Goal: Information Seeking & Learning: Learn about a topic

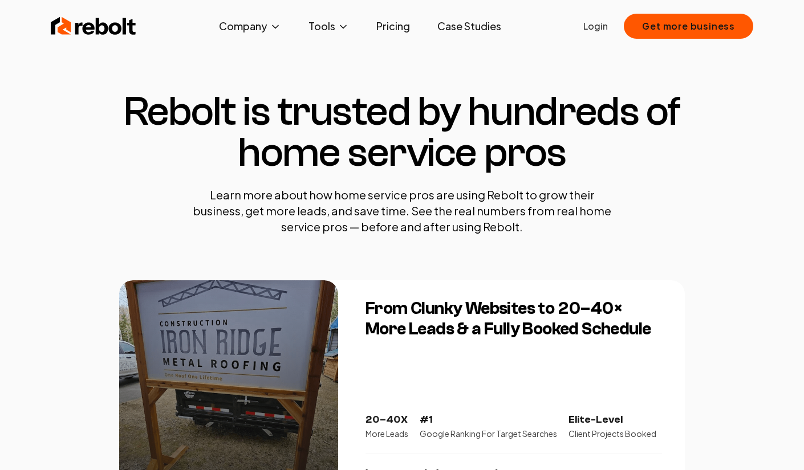
click at [103, 28] on img at bounding box center [94, 26] width 86 height 23
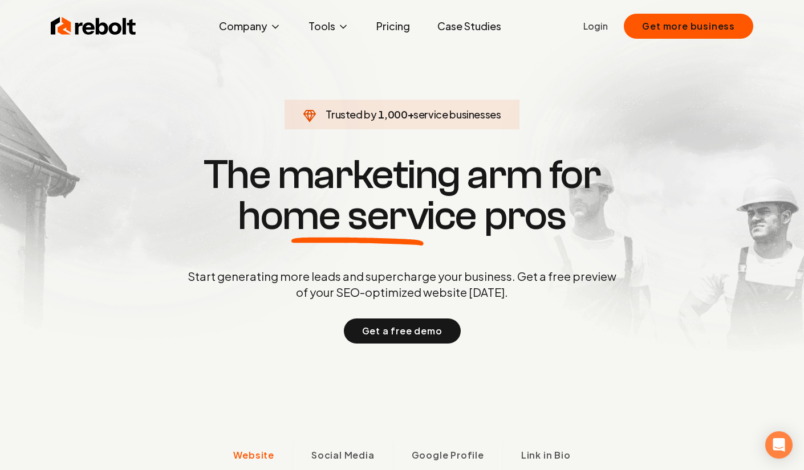
click at [677, 28] on button "Get more business" at bounding box center [688, 26] width 129 height 25
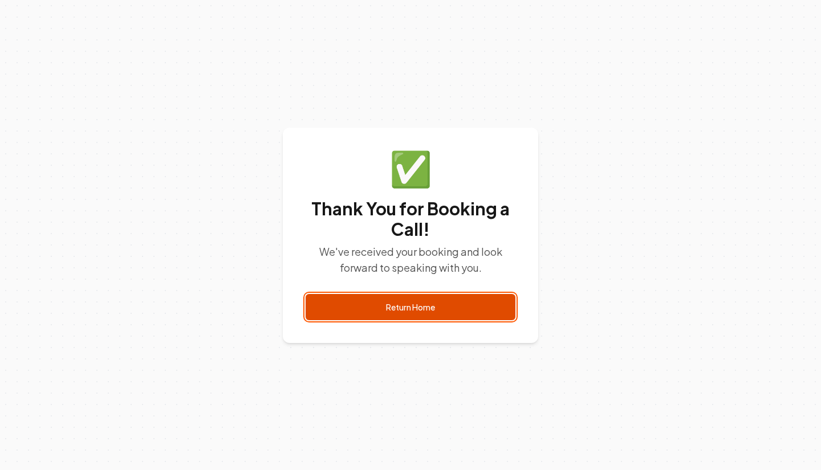
click at [412, 303] on link "Return Home" at bounding box center [411, 307] width 210 height 26
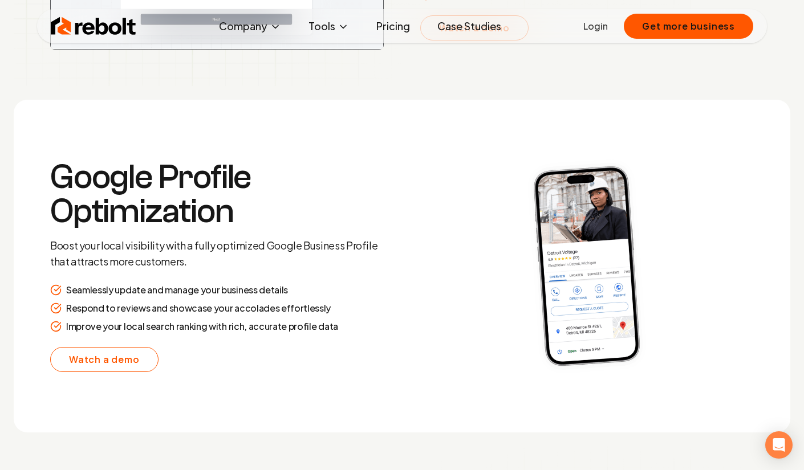
scroll to position [2134, 0]
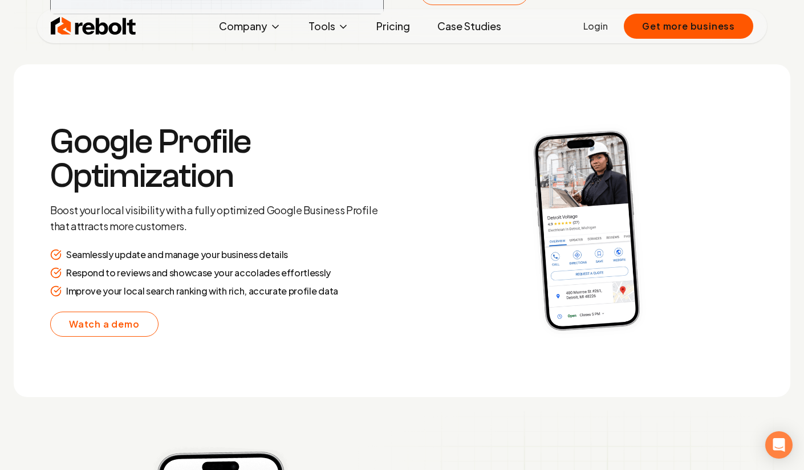
click at [109, 330] on link "Watch a demo" at bounding box center [104, 324] width 108 height 25
click at [233, 68] on span "About" at bounding box center [226, 67] width 27 height 14
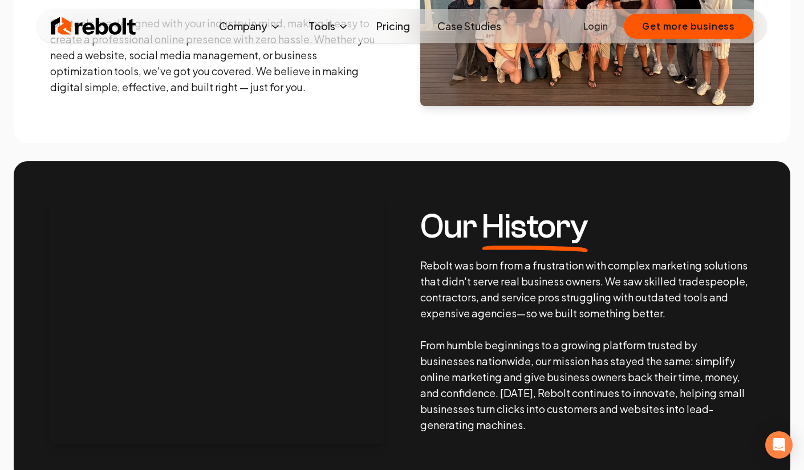
scroll to position [454, 0]
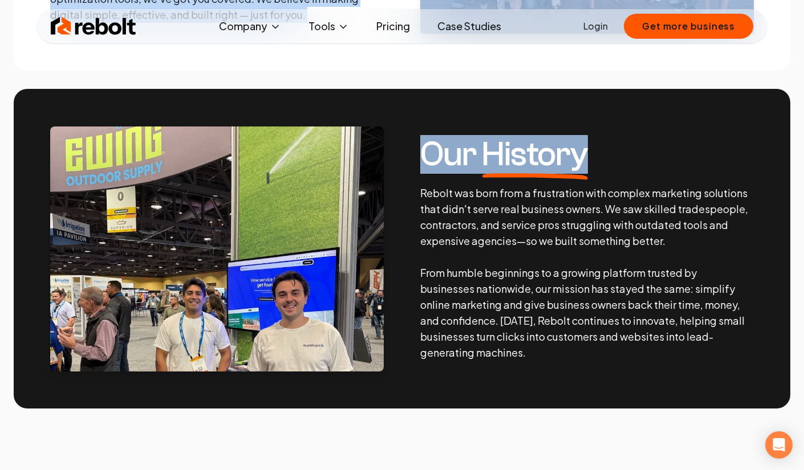
drag, startPoint x: 803, startPoint y: 76, endPoint x: 804, endPoint y: 108, distance: 32.0
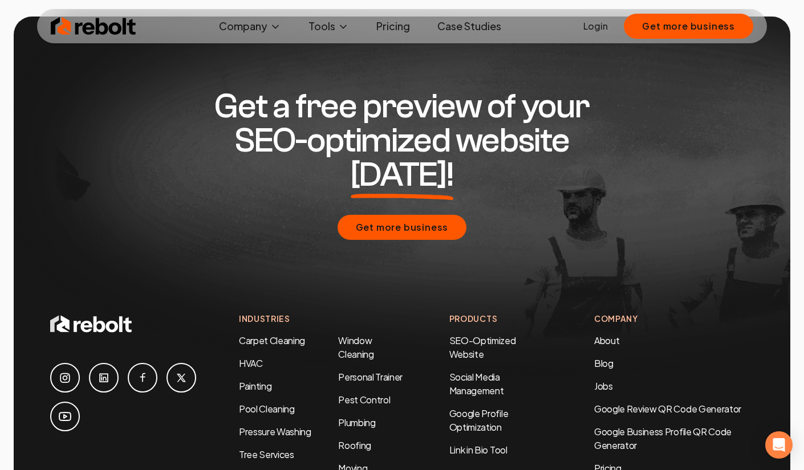
scroll to position [3557, 0]
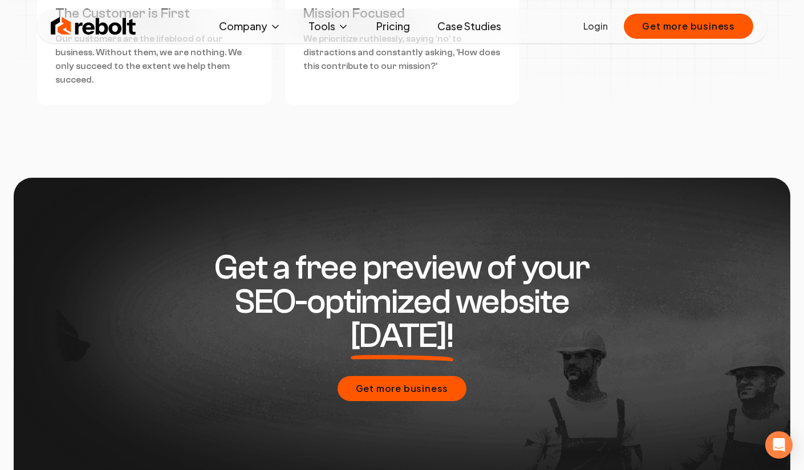
click at [390, 21] on link "Pricing" at bounding box center [393, 26] width 52 height 23
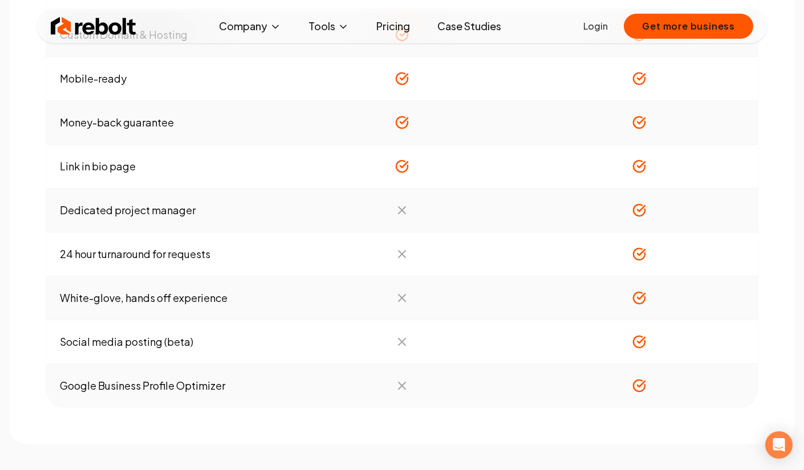
scroll to position [1203, 0]
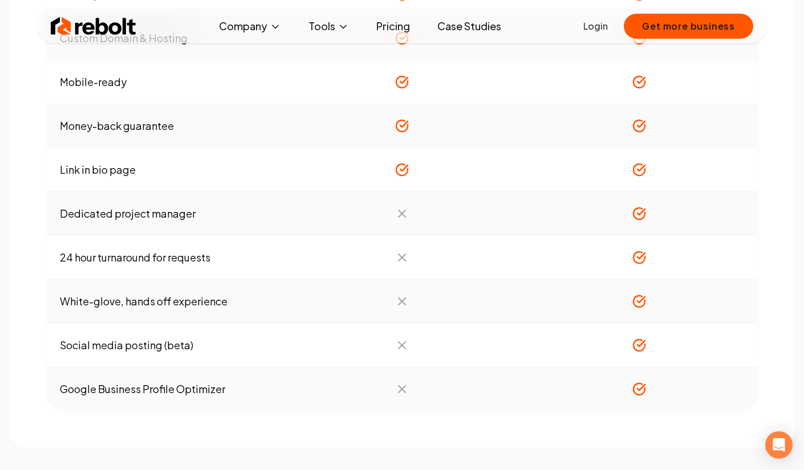
click at [327, 115] on span "Google Business Profile QR Code Generator" at bounding box center [336, 121] width 89 height 41
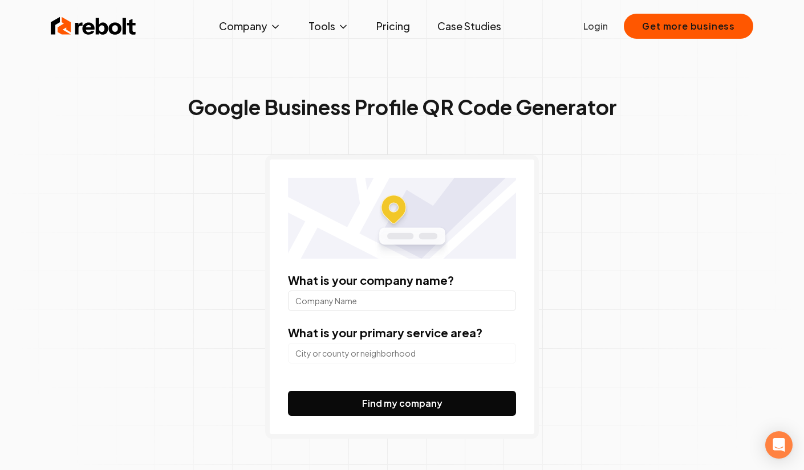
click at [223, 98] on span "Blog" at bounding box center [223, 94] width 21 height 14
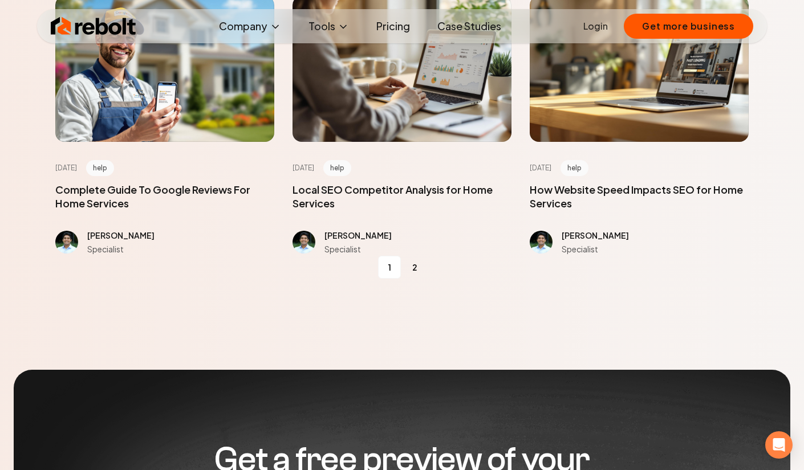
scroll to position [1494, 0]
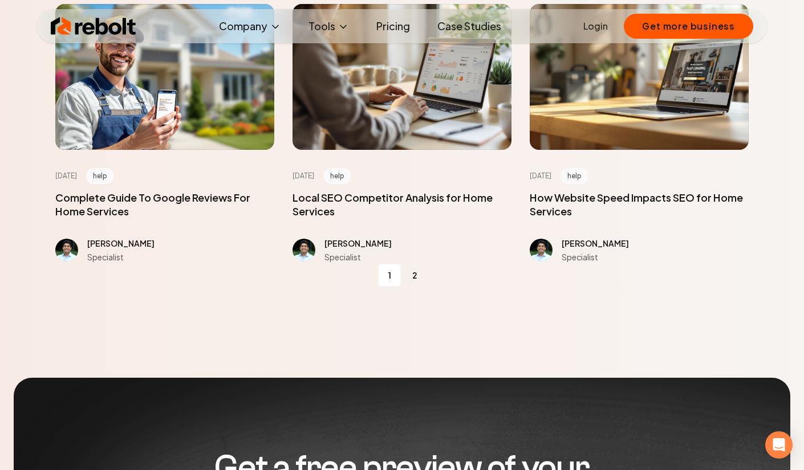
click at [413, 274] on link "2" at bounding box center [414, 275] width 23 height 23
